Goal: Book appointment/travel/reservation

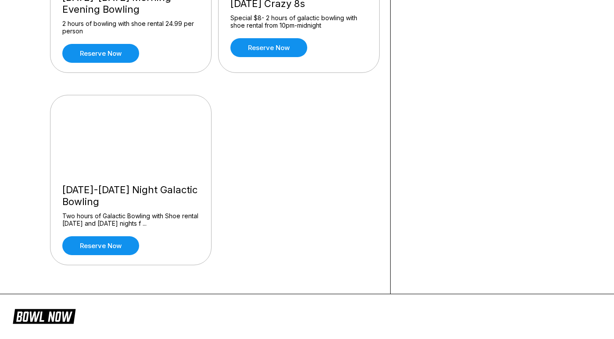
scroll to position [193, 0]
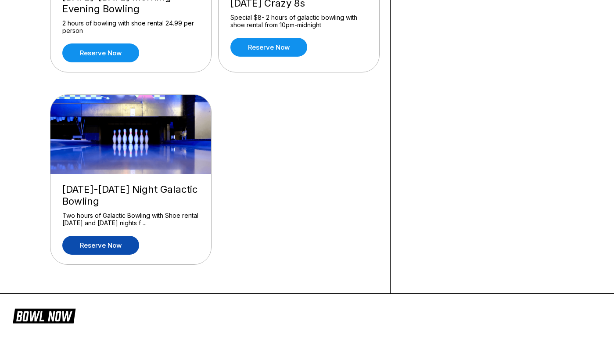
click at [114, 243] on link "Reserve now" at bounding box center [100, 245] width 77 height 19
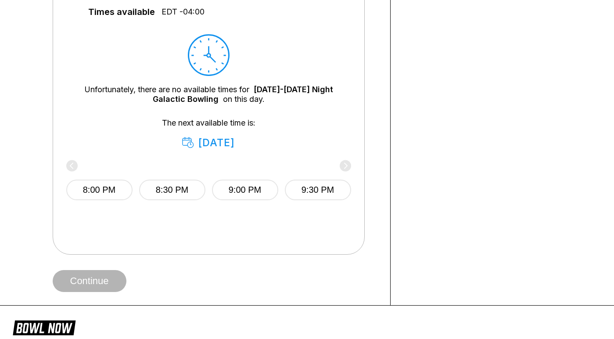
scroll to position [392, 0]
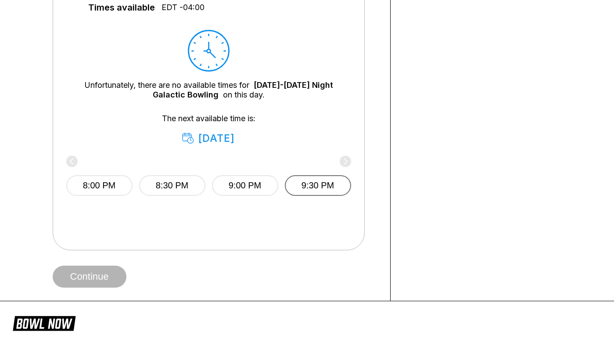
click at [311, 185] on button "9:30 PM" at bounding box center [318, 185] width 66 height 21
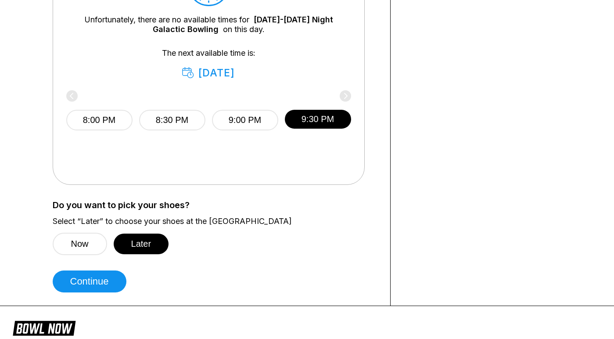
scroll to position [458, 0]
click at [147, 243] on button "Later" at bounding box center [141, 243] width 55 height 21
click at [91, 279] on button "Continue" at bounding box center [90, 281] width 74 height 22
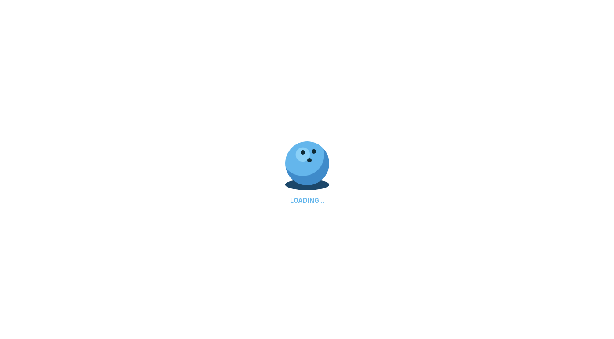
select select "**"
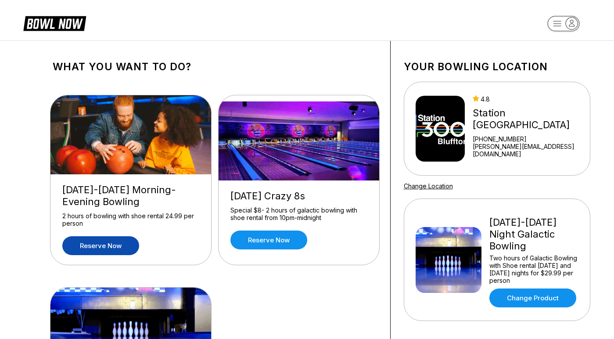
click at [111, 246] on link "Reserve now" at bounding box center [100, 245] width 77 height 19
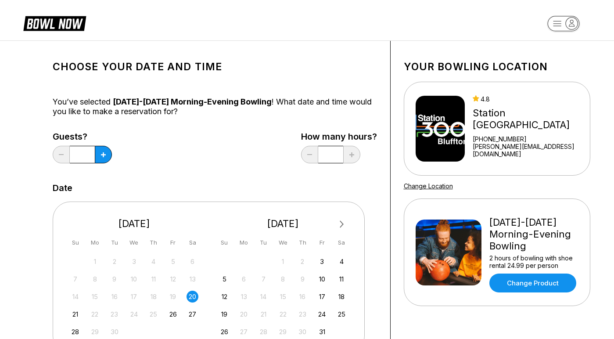
click at [192, 293] on div "20" at bounding box center [192, 296] width 12 height 12
